Goal: Transaction & Acquisition: Obtain resource

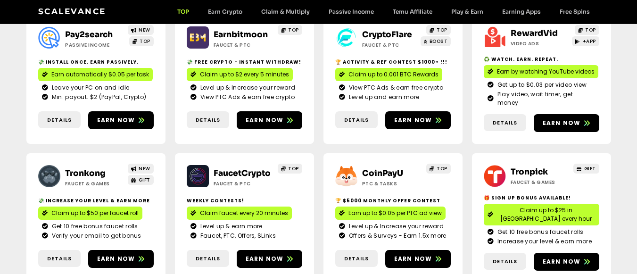
scroll to position [155, 0]
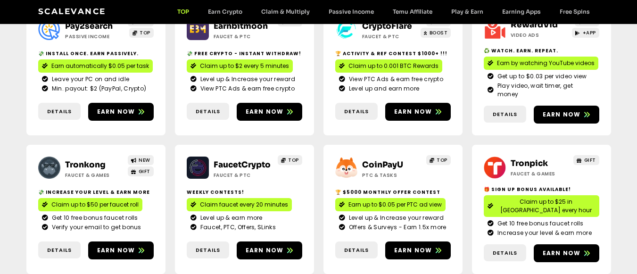
click at [90, 201] on span "Claim up to $50 per faucet roll" at bounding box center [94, 205] width 87 height 8
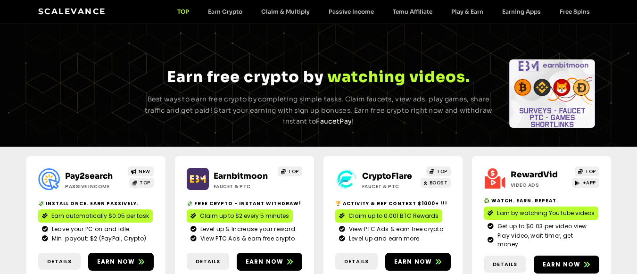
scroll to position [0, 0]
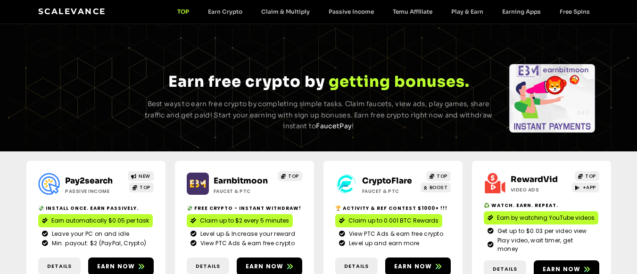
click at [233, 19] on div "Scalevance TOP Earn Crypto Claim & Multiply Passive Income Temu Affiliate Play …" at bounding box center [318, 12] width 585 height 24
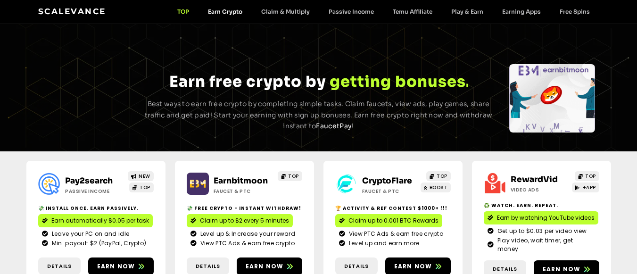
click at [225, 8] on link "Earn Crypto" at bounding box center [225, 11] width 53 height 7
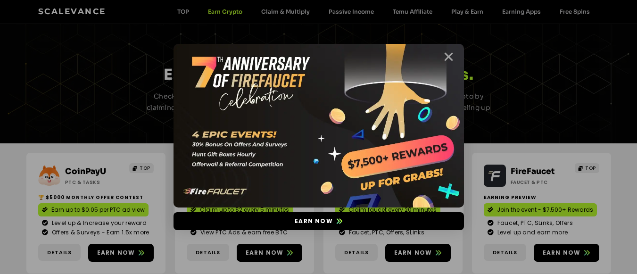
click at [452, 52] on icon "Close" at bounding box center [449, 57] width 12 height 12
